Goal: Task Accomplishment & Management: Manage account settings

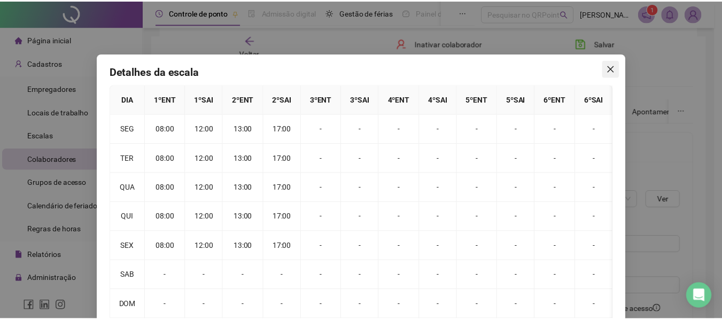
scroll to position [214, 0]
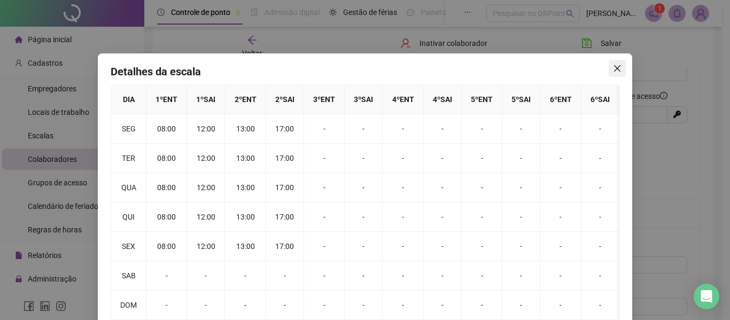
click at [609, 67] on span "Close" at bounding box center [617, 68] width 17 height 9
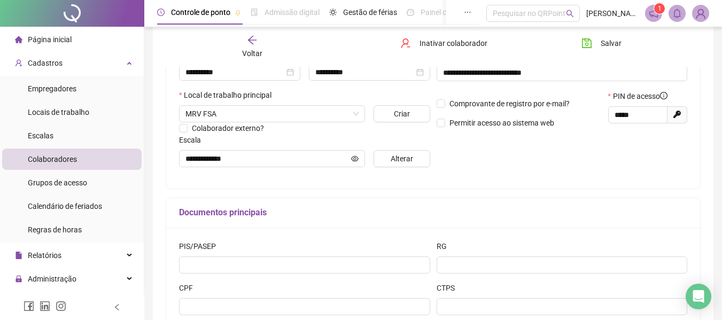
click at [68, 156] on span "Colaboradores" at bounding box center [52, 159] width 49 height 9
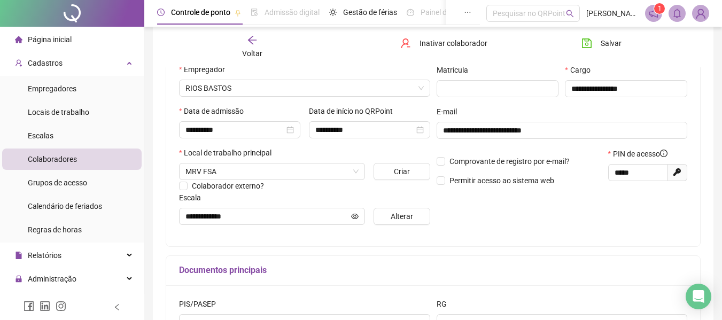
scroll to position [53, 0]
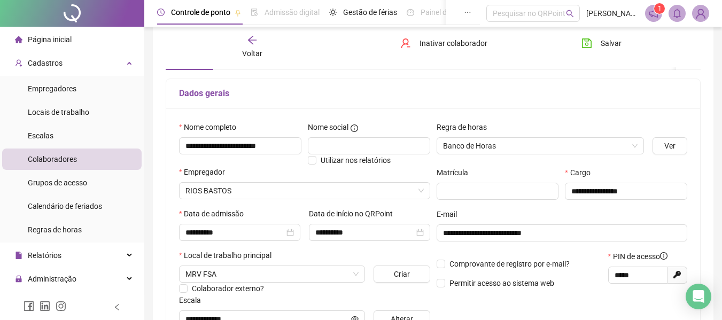
click at [253, 43] on icon "arrow-left" at bounding box center [252, 40] width 11 height 11
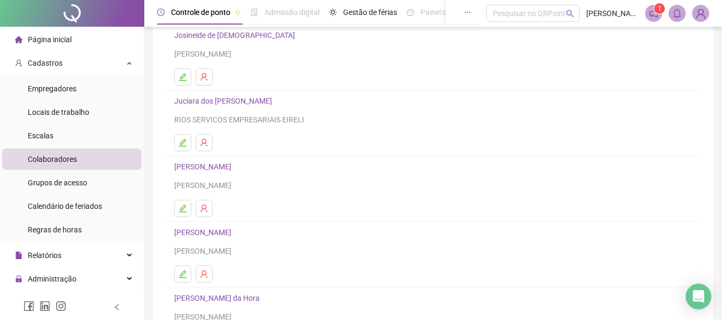
scroll to position [143, 0]
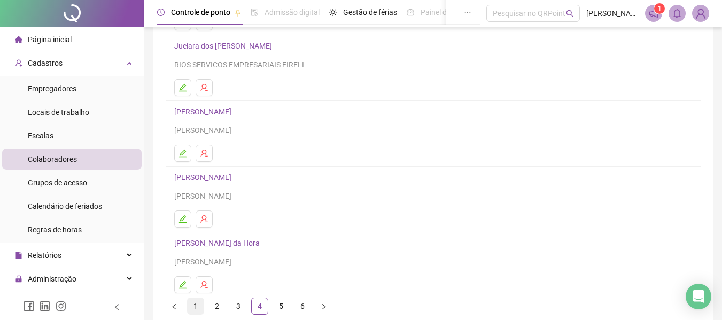
click at [198, 305] on link "1" at bounding box center [196, 306] width 16 height 16
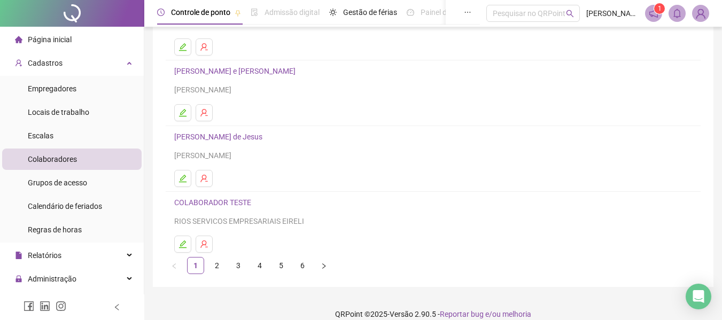
scroll to position [197, 0]
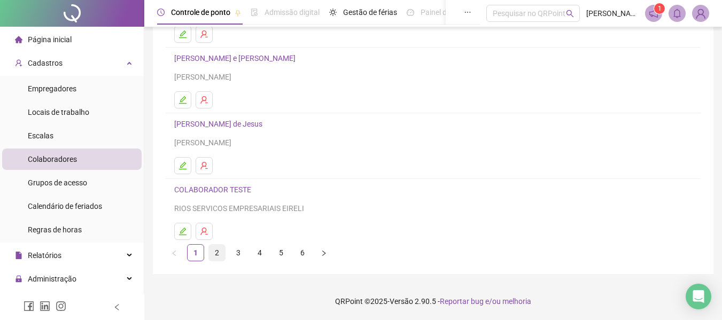
click at [220, 253] on link "2" at bounding box center [217, 253] width 16 height 16
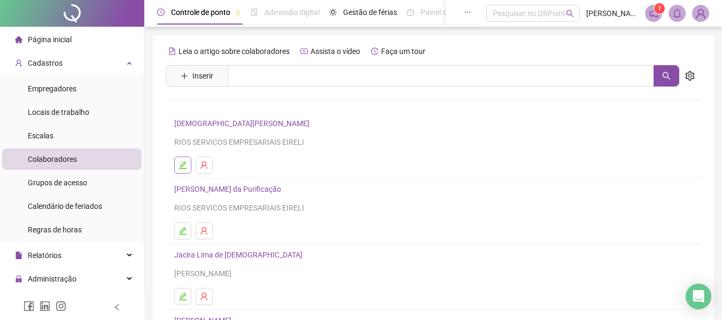
click at [184, 167] on icon "edit" at bounding box center [182, 165] width 9 height 9
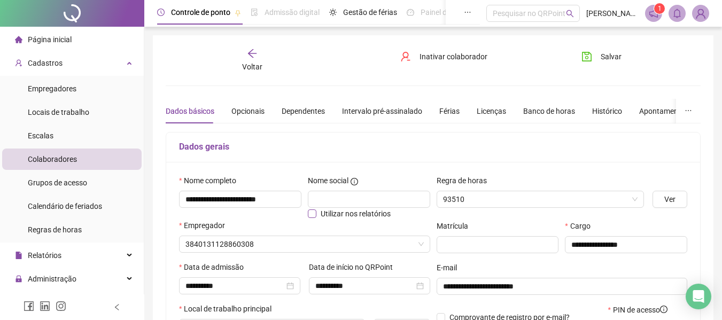
type input "**********"
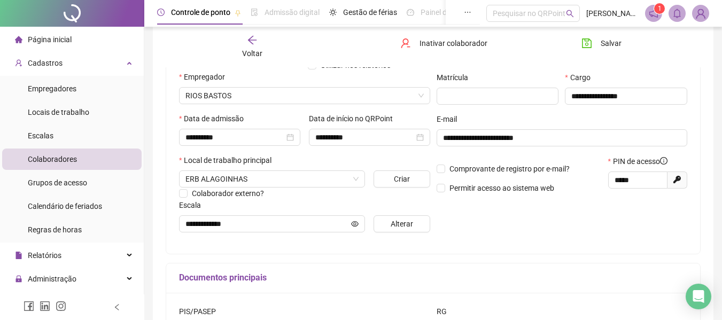
scroll to position [160, 0]
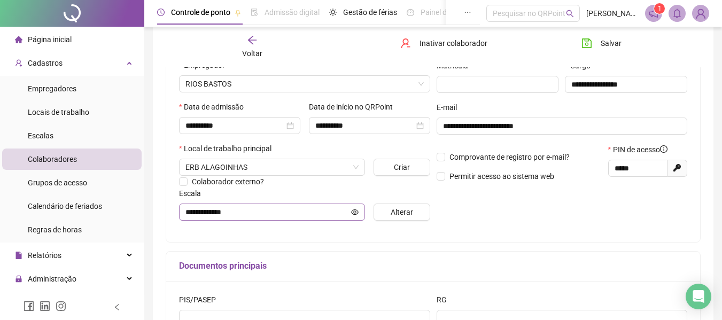
click at [349, 204] on span "**********" at bounding box center [272, 212] width 186 height 17
click at [353, 211] on icon "eye" at bounding box center [354, 211] width 7 height 7
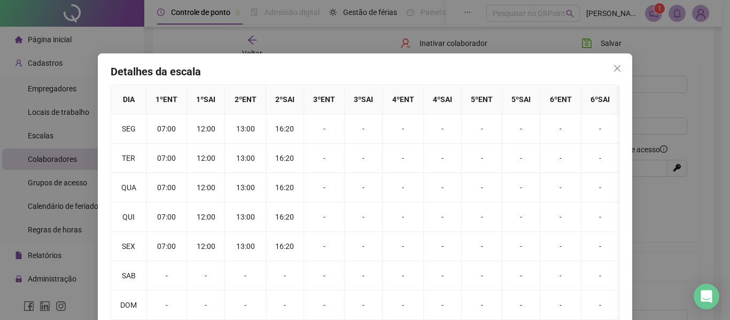
click at [664, 216] on div "Detalhes da escala DIA 1 º ENT 1 º SAI 2 º ENT 2 º SAI 3 º ENT 3 º SAI 4 º ENT …" at bounding box center [365, 160] width 730 height 320
